Goal: Use online tool/utility: Utilize a website feature to perform a specific function

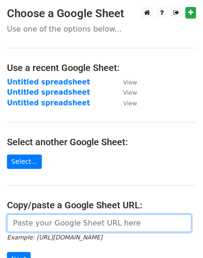
click at [42, 225] on input "url" at bounding box center [99, 224] width 184 height 18
paste input "[URL][DOMAIN_NAME]"
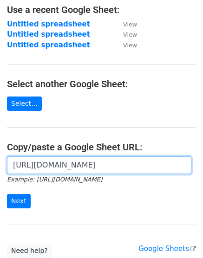
scroll to position [132, 0]
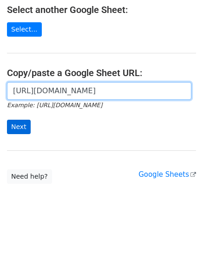
type input "[URL][DOMAIN_NAME]"
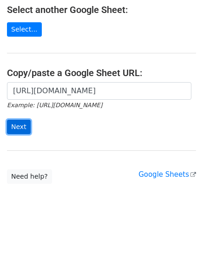
click at [14, 131] on input "Next" at bounding box center [19, 127] width 24 height 14
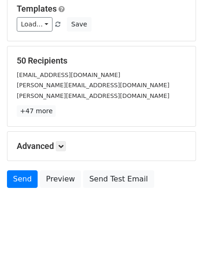
scroll to position [139, 0]
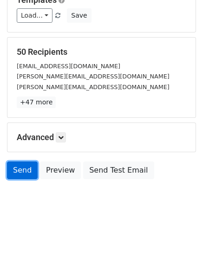
click at [26, 169] on link "Send" at bounding box center [22, 171] width 31 height 18
